Goal: Find specific page/section: Find specific page/section

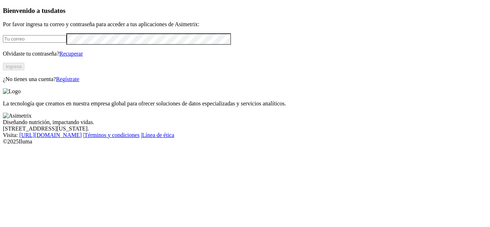
type input "[EMAIL_ADDRESS][DOMAIN_NAME]"
click at [24, 70] on button "Ingresa" at bounding box center [14, 67] width 22 height 8
